Goal: Find specific page/section: Find specific page/section

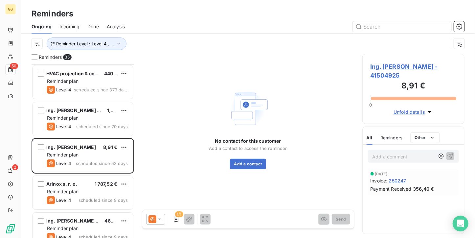
scroll to position [168, 97]
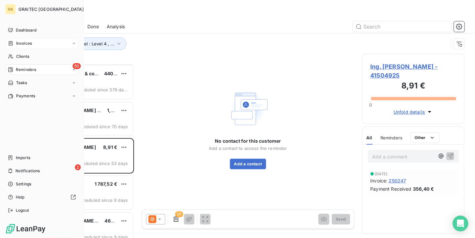
click at [17, 39] on div "Invoices" at bounding box center [41, 43] width 73 height 11
click at [21, 92] on div "Clients" at bounding box center [41, 96] width 73 height 11
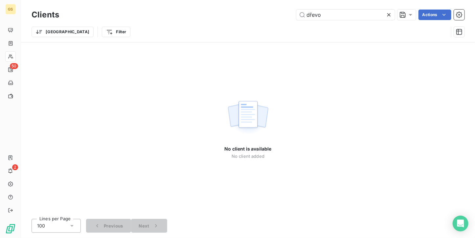
type input "dřevo"
click at [390, 13] on icon at bounding box center [389, 14] width 7 height 7
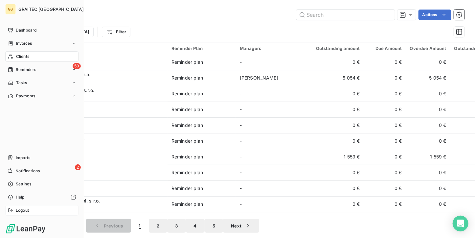
click at [13, 213] on div "Logout" at bounding box center [41, 210] width 73 height 11
